Goal: Transaction & Acquisition: Book appointment/travel/reservation

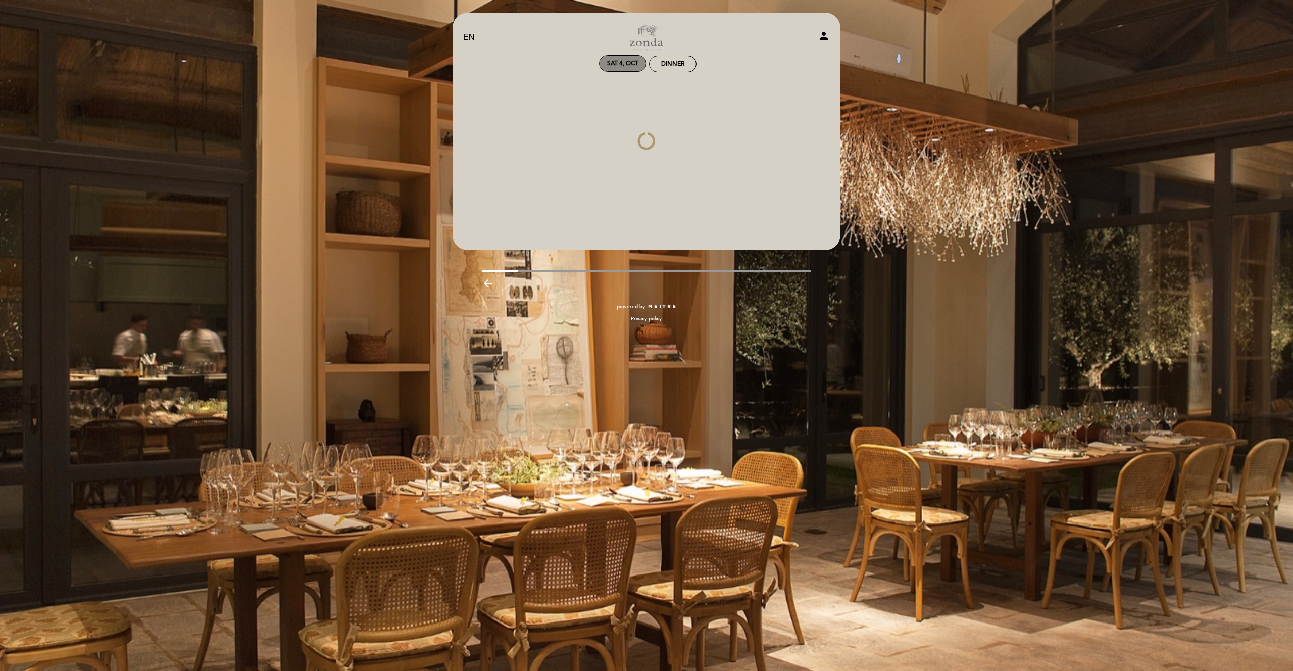
click at [624, 60] on div "Sat 4, Oct" at bounding box center [622, 64] width 31 height 8
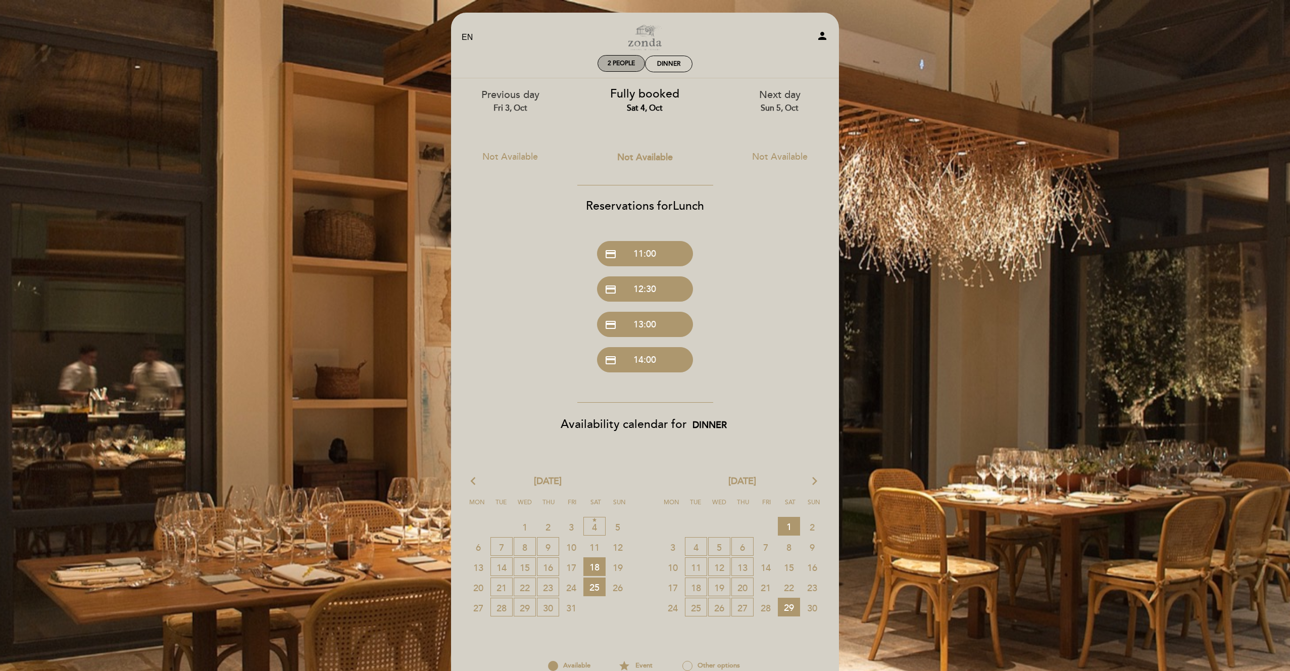
click at [621, 59] on div "2 people" at bounding box center [621, 64] width 46 height 16
select select "? undefined:undefined ?"
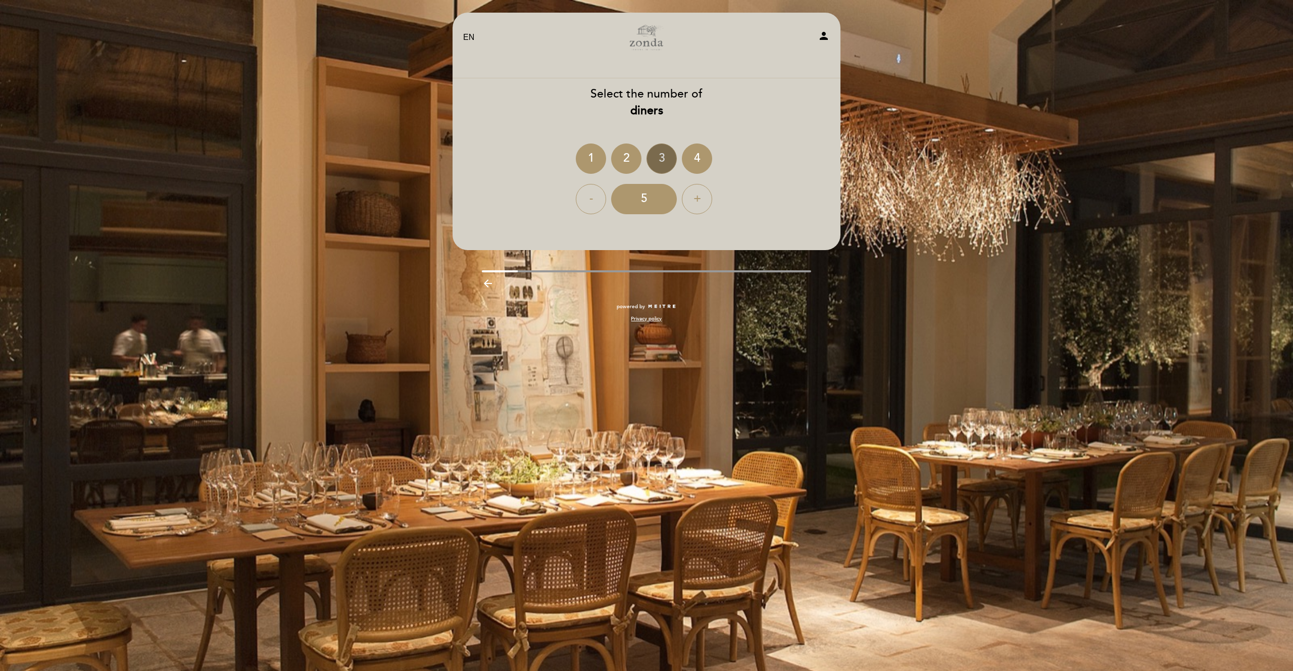
click at [665, 157] on div "3" at bounding box center [661, 158] width 30 height 30
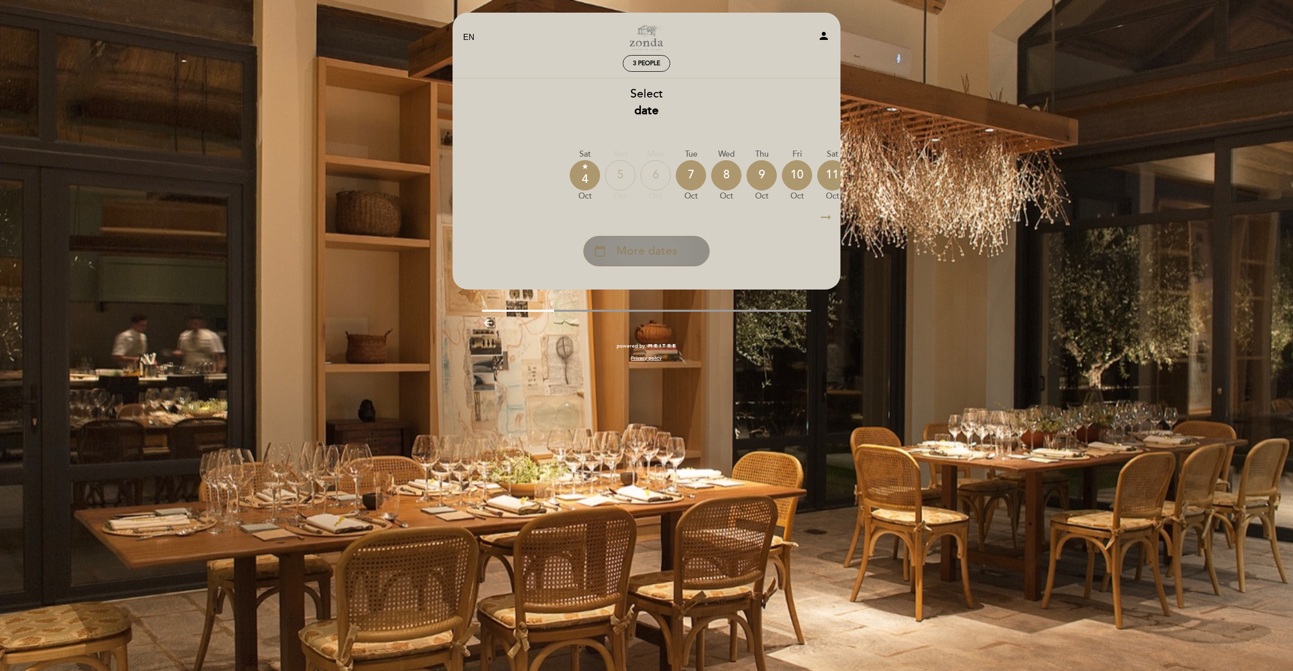
click at [649, 250] on span "More dates" at bounding box center [646, 251] width 61 height 17
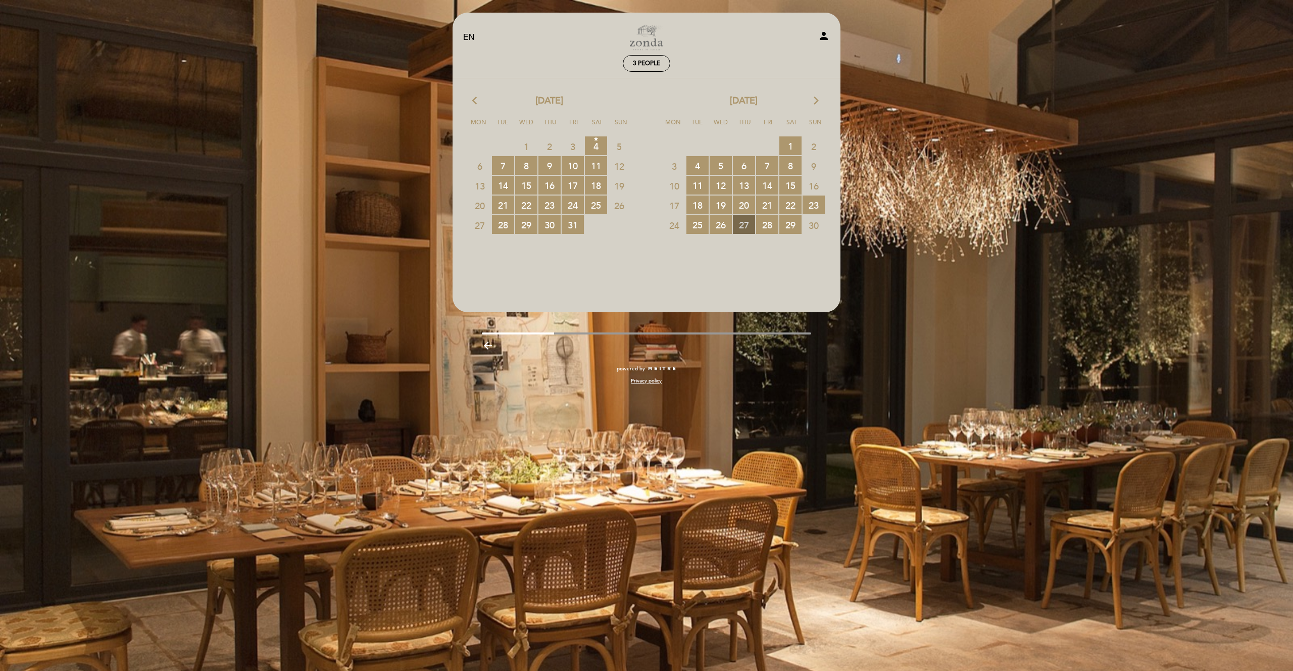
click at [744, 225] on span "27 RESERVATIONS AVAILABLE" at bounding box center [744, 224] width 22 height 19
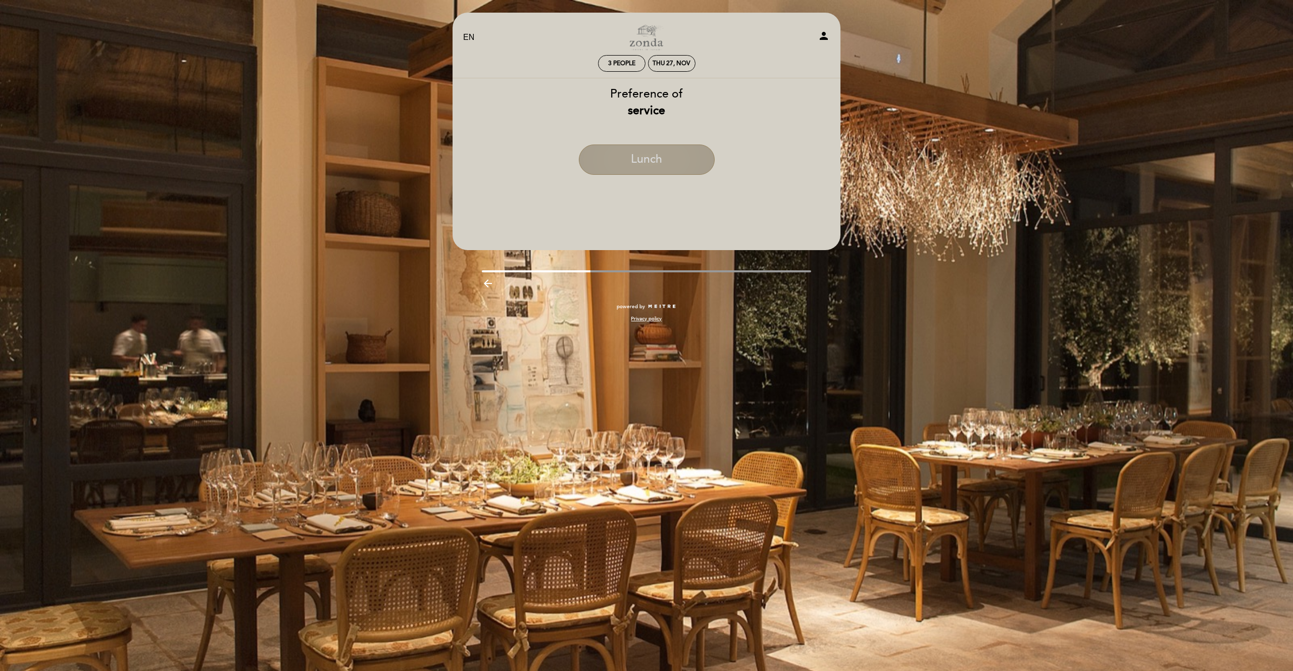
click at [634, 154] on button "Lunch" at bounding box center [647, 159] width 136 height 30
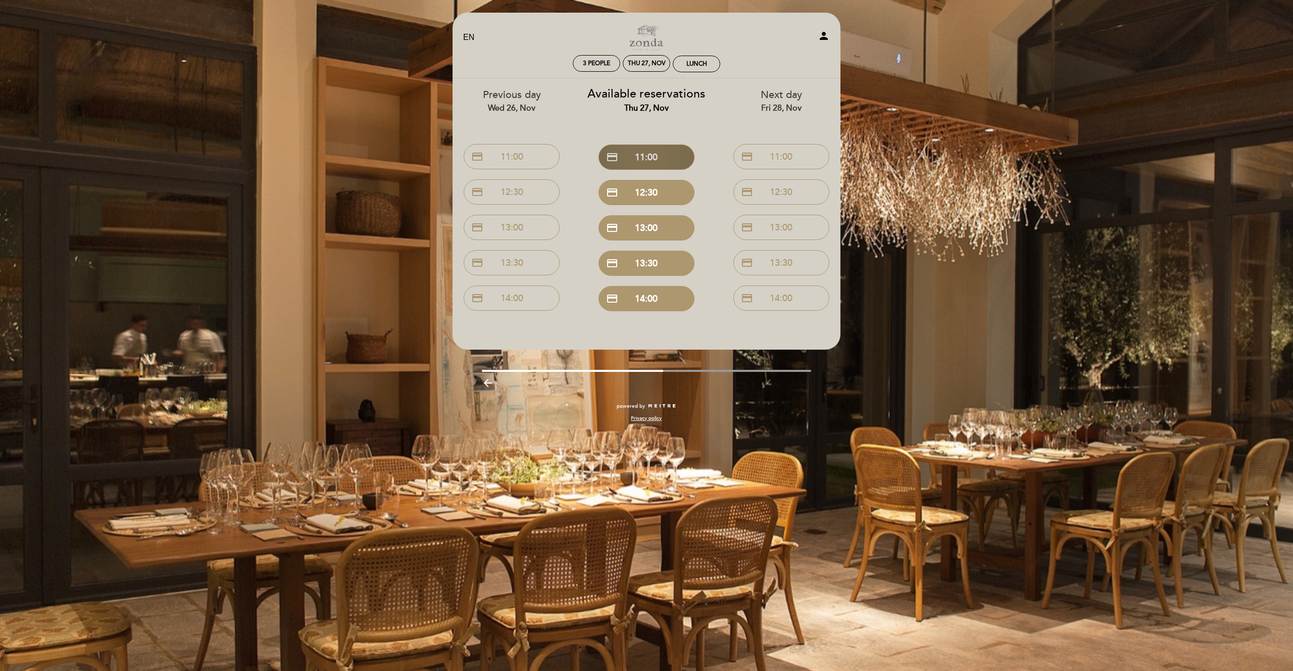
click at [641, 157] on button "credit_card 11:00" at bounding box center [646, 156] width 96 height 25
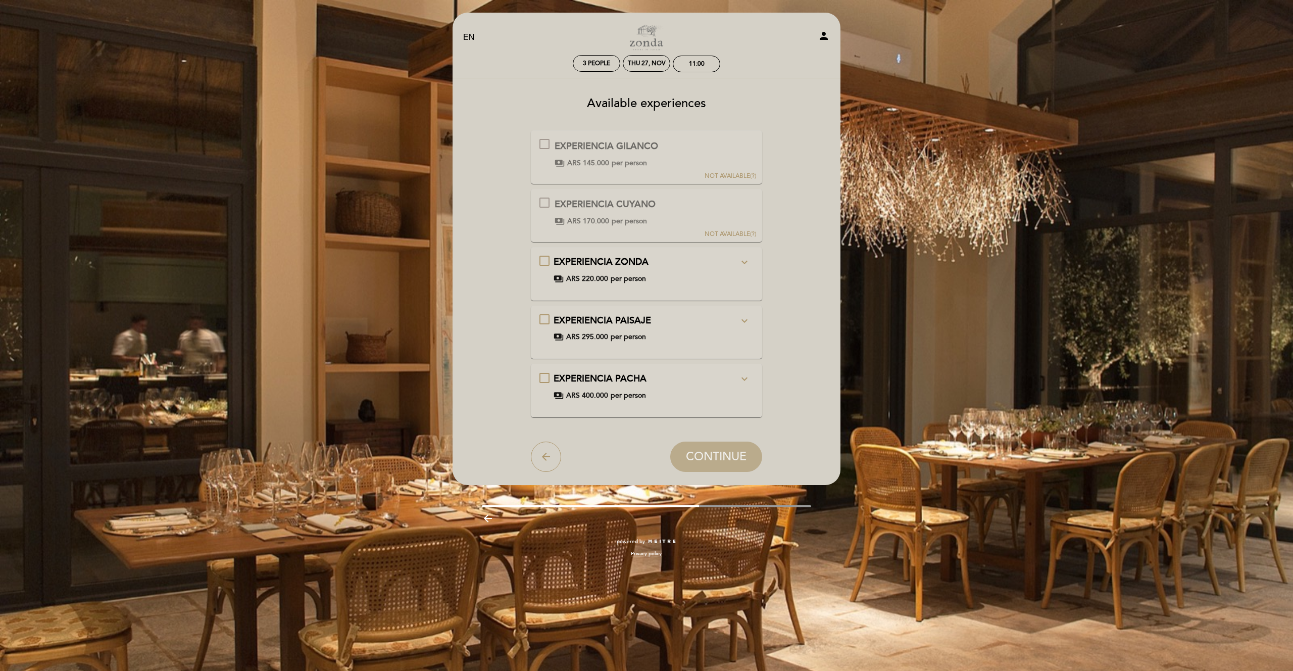
click at [747, 259] on icon "expand_more" at bounding box center [744, 262] width 12 height 12
